Goal: Transaction & Acquisition: Subscribe to service/newsletter

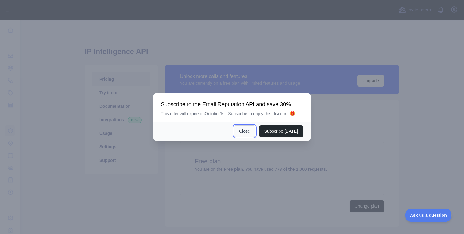
click at [246, 131] on button "Close" at bounding box center [244, 131] width 21 height 12
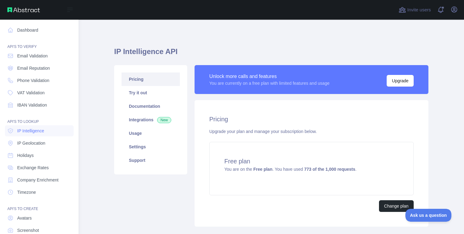
click at [26, 10] on img at bounding box center [23, 9] width 33 height 5
click at [29, 31] on link "Dashboard" at bounding box center [39, 30] width 69 height 11
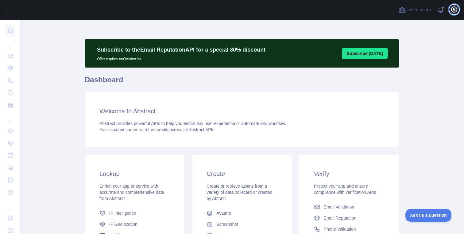
click at [458, 11] on button "Open user menu" at bounding box center [454, 10] width 10 height 10
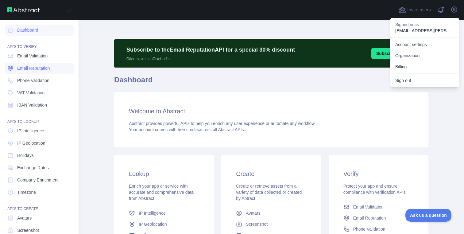
click at [34, 71] on link "Email Reputation" at bounding box center [39, 68] width 69 height 11
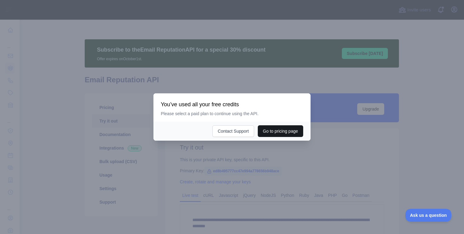
click at [279, 130] on button "Go to pricing page" at bounding box center [280, 131] width 45 height 12
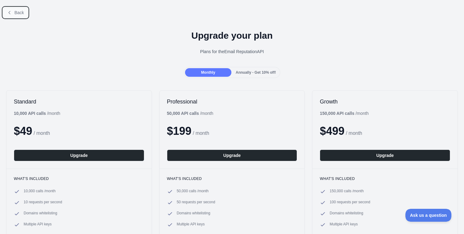
click at [15, 15] on span "Back" at bounding box center [19, 12] width 10 height 5
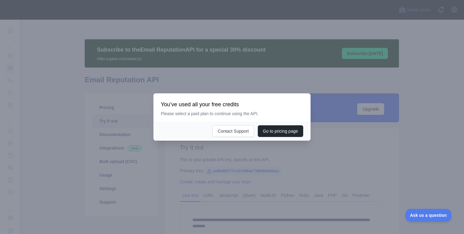
click at [326, 27] on div at bounding box center [232, 117] width 464 height 234
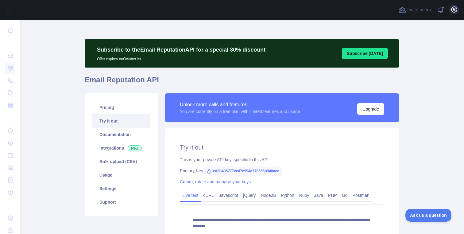
click at [457, 7] on icon "button" at bounding box center [453, 9] width 7 height 7
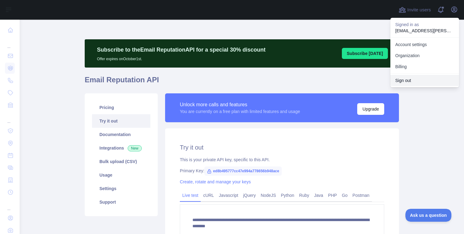
click at [405, 83] on button "Sign out" at bounding box center [424, 80] width 69 height 11
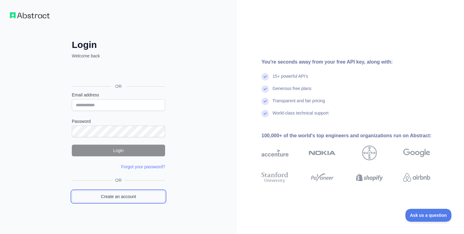
click at [110, 200] on link "Create an account" at bounding box center [118, 197] width 93 height 12
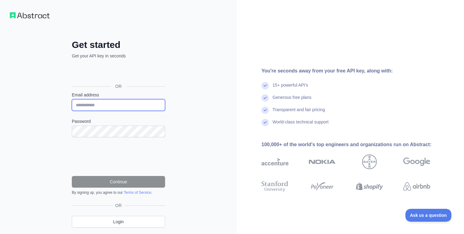
click at [105, 108] on input "Email address" at bounding box center [118, 105] width 93 height 12
click at [108, 104] on input "**********" at bounding box center [118, 105] width 93 height 12
type input "**********"
click at [182, 117] on div "**********" at bounding box center [118, 126] width 237 height 252
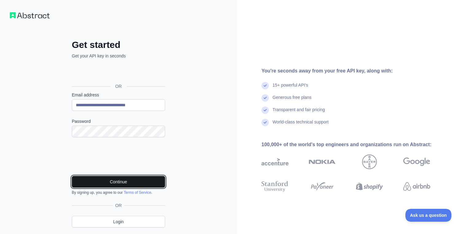
click at [112, 179] on button "Continue" at bounding box center [118, 182] width 93 height 12
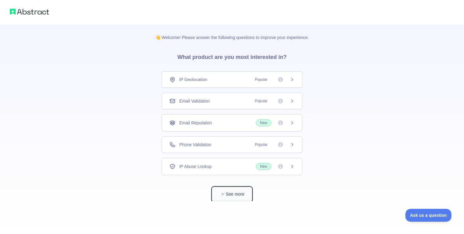
click at [232, 198] on button "See more" at bounding box center [231, 194] width 39 height 14
click at [215, 124] on div "Email Reputation New" at bounding box center [231, 122] width 125 height 7
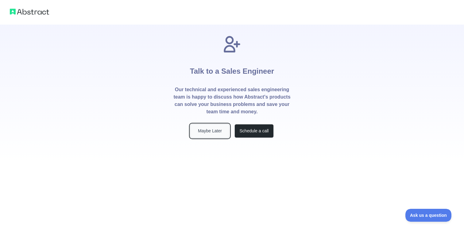
click at [212, 128] on button "Maybe Later" at bounding box center [209, 131] width 39 height 14
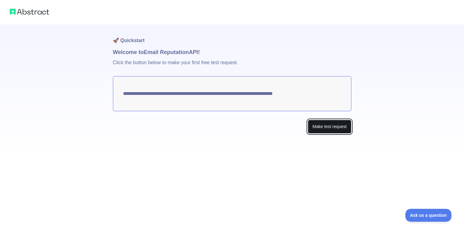
click at [336, 129] on button "Make test request" at bounding box center [329, 127] width 43 height 14
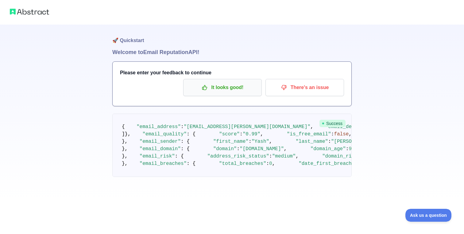
click at [230, 85] on p "It looks good!" at bounding box center [222, 87] width 69 height 10
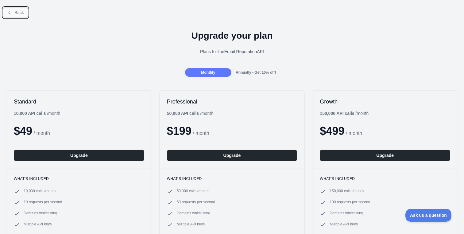
click at [11, 12] on icon at bounding box center [9, 12] width 5 height 5
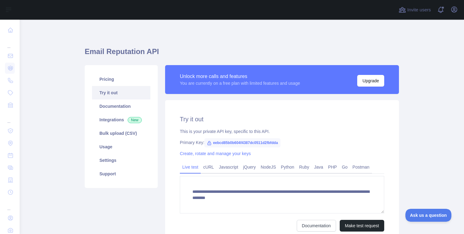
click at [257, 143] on span "eebcd85b0b604f4387dc0511d2fbfdda" at bounding box center [242, 142] width 76 height 9
copy span "eebcd85b0b604f4387dc0511d2fbfdda"
